Goal: Transaction & Acquisition: Purchase product/service

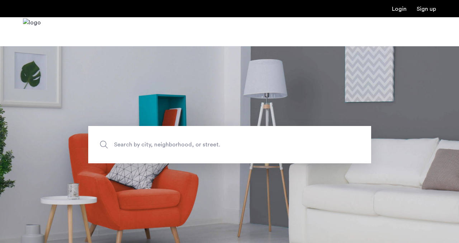
click at [209, 141] on span "Search by city, neighborhood, or street." at bounding box center [213, 145] width 198 height 10
click at [209, 141] on input "Search by city, neighborhood, or street." at bounding box center [229, 144] width 283 height 37
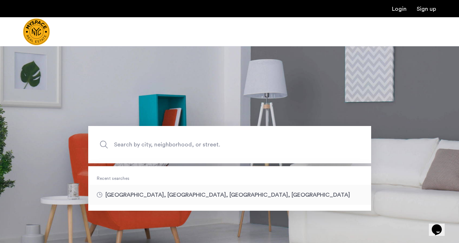
type input "**********"
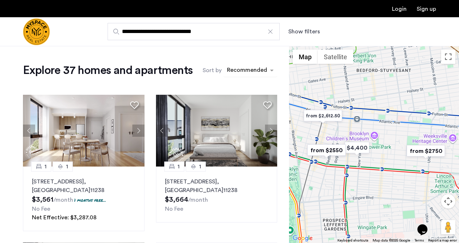
click at [234, 71] on div "sort-apartment" at bounding box center [247, 71] width 42 height 10
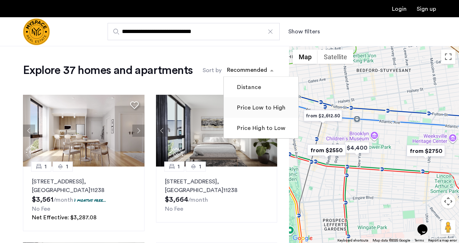
click at [245, 106] on label "Price Low to High" at bounding box center [261, 107] width 50 height 9
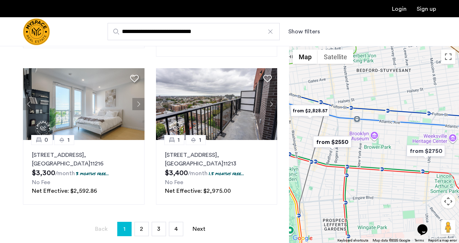
scroll to position [123, 0]
